Goal: Find specific page/section: Find specific page/section

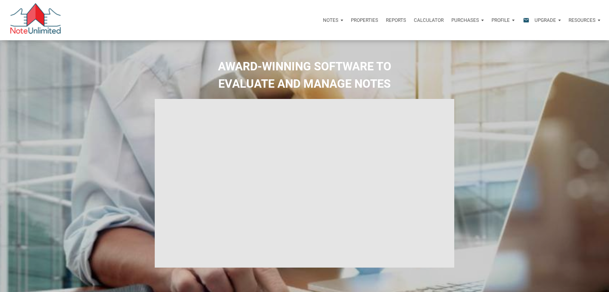
select select
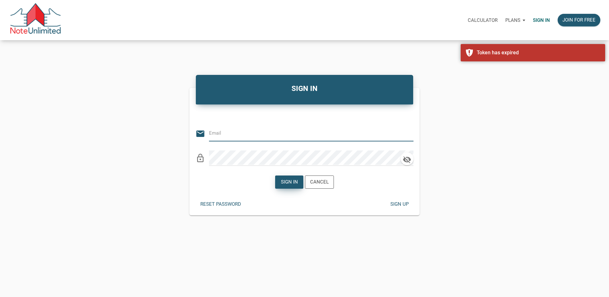
type input "[PERSON_NAME][EMAIL_ADDRESS][DOMAIN_NAME]"
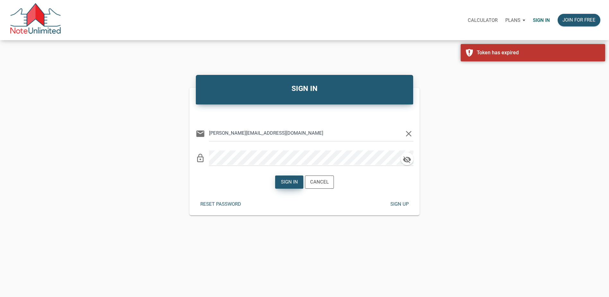
click at [285, 179] on div "Sign in" at bounding box center [288, 181] width 17 height 7
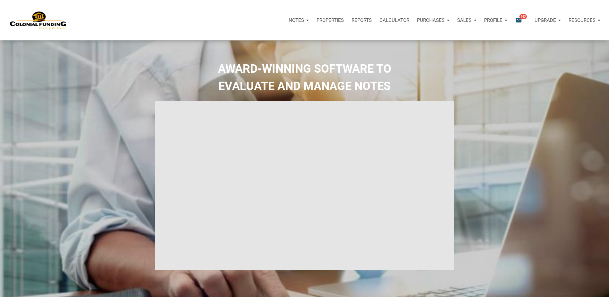
type input "Introduction to new features"
select select
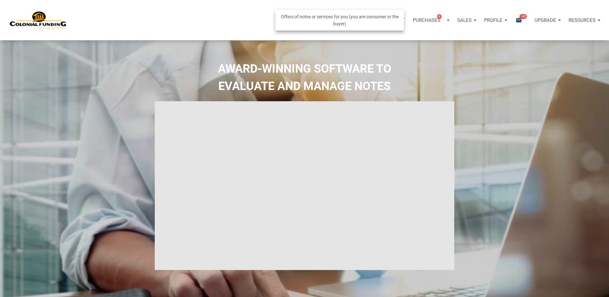
click at [427, 17] on div "Purchases 8" at bounding box center [429, 19] width 32 height 7
click at [406, 36] on link "Note Offers 8" at bounding box center [421, 37] width 61 height 13
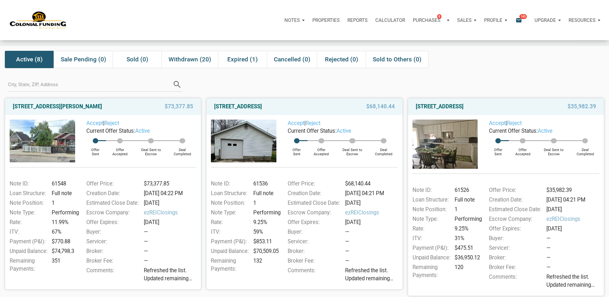
scroll to position [8, 0]
